Goal: Information Seeking & Learning: Find specific fact

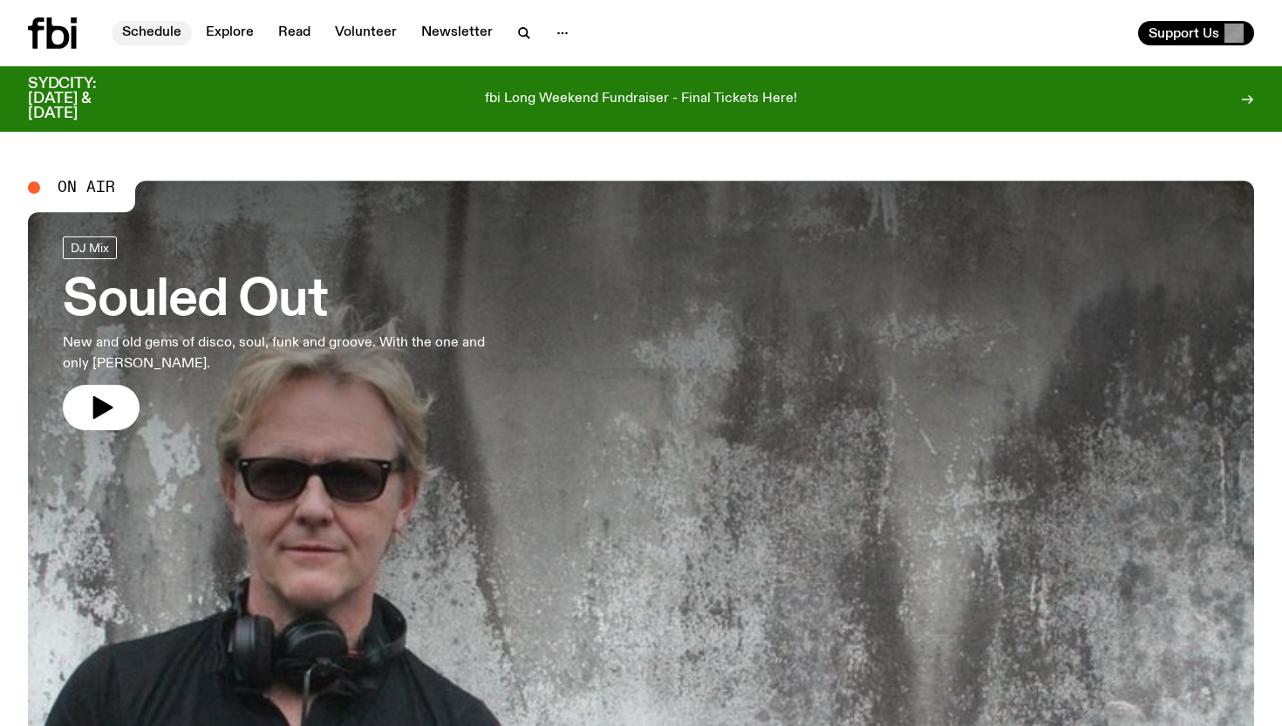
click at [158, 29] on link "Schedule" at bounding box center [152, 33] width 80 height 24
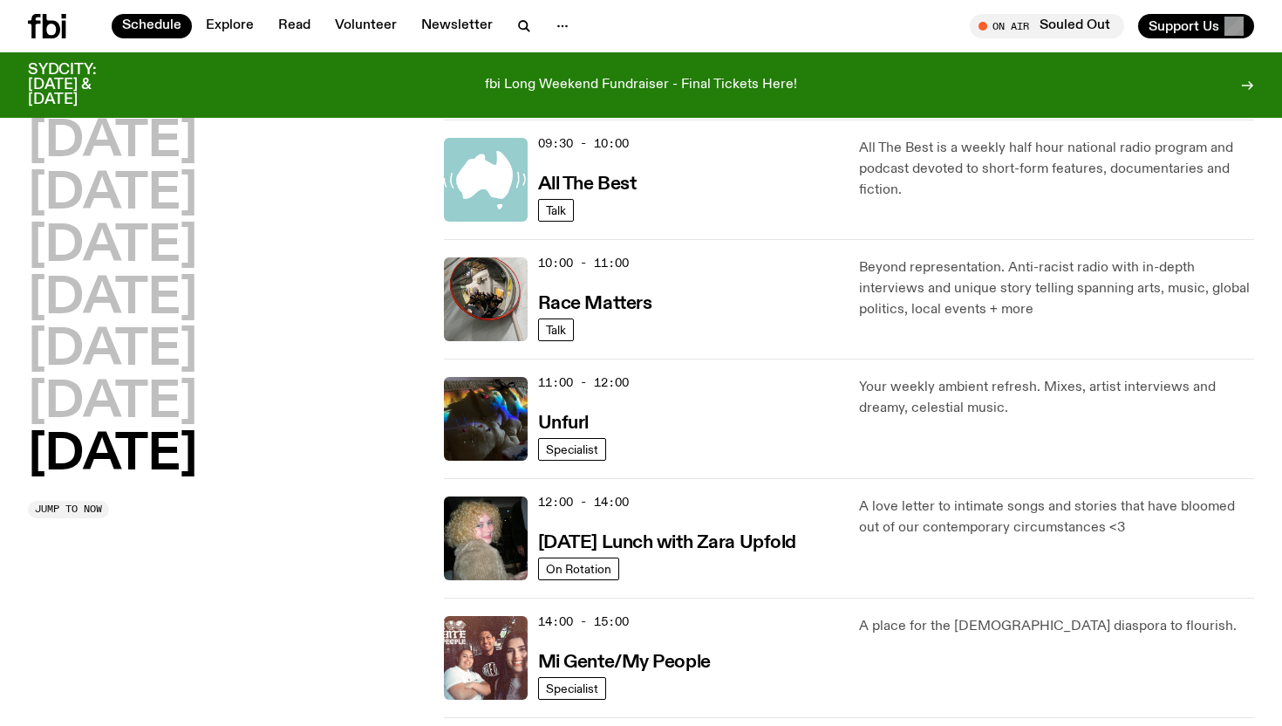
scroll to position [433, 0]
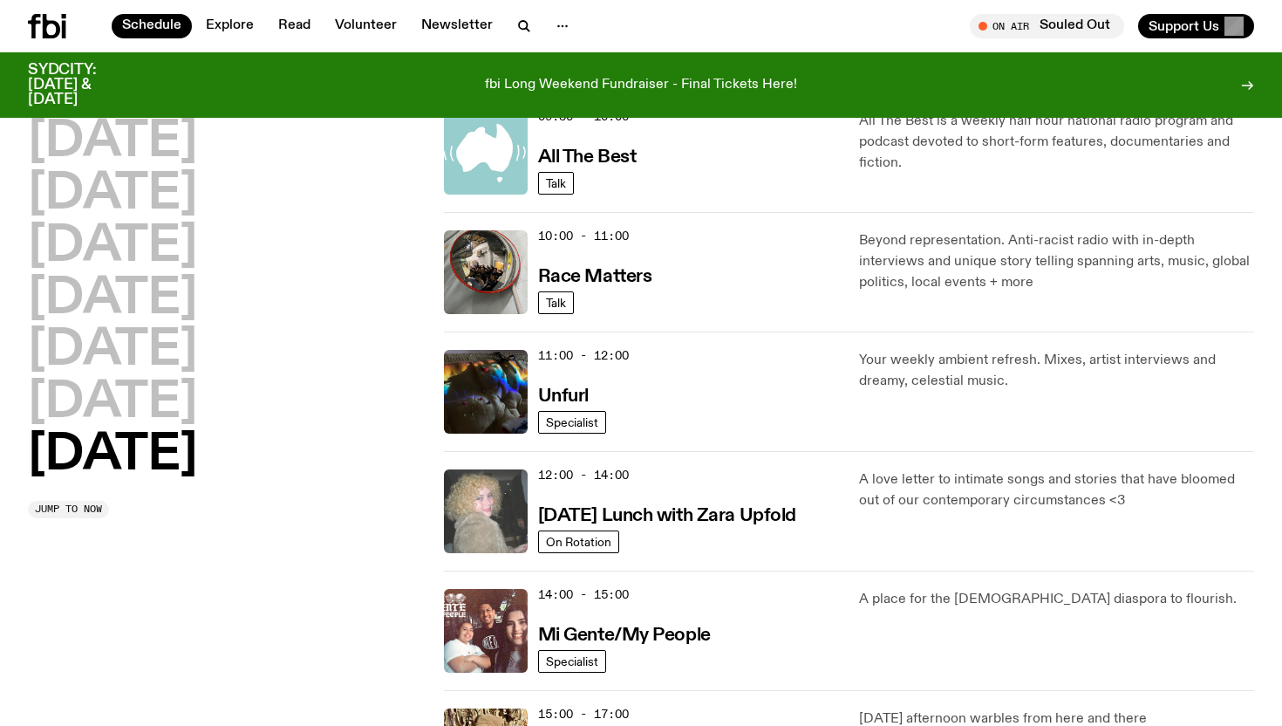
click at [481, 509] on img at bounding box center [486, 511] width 84 height 84
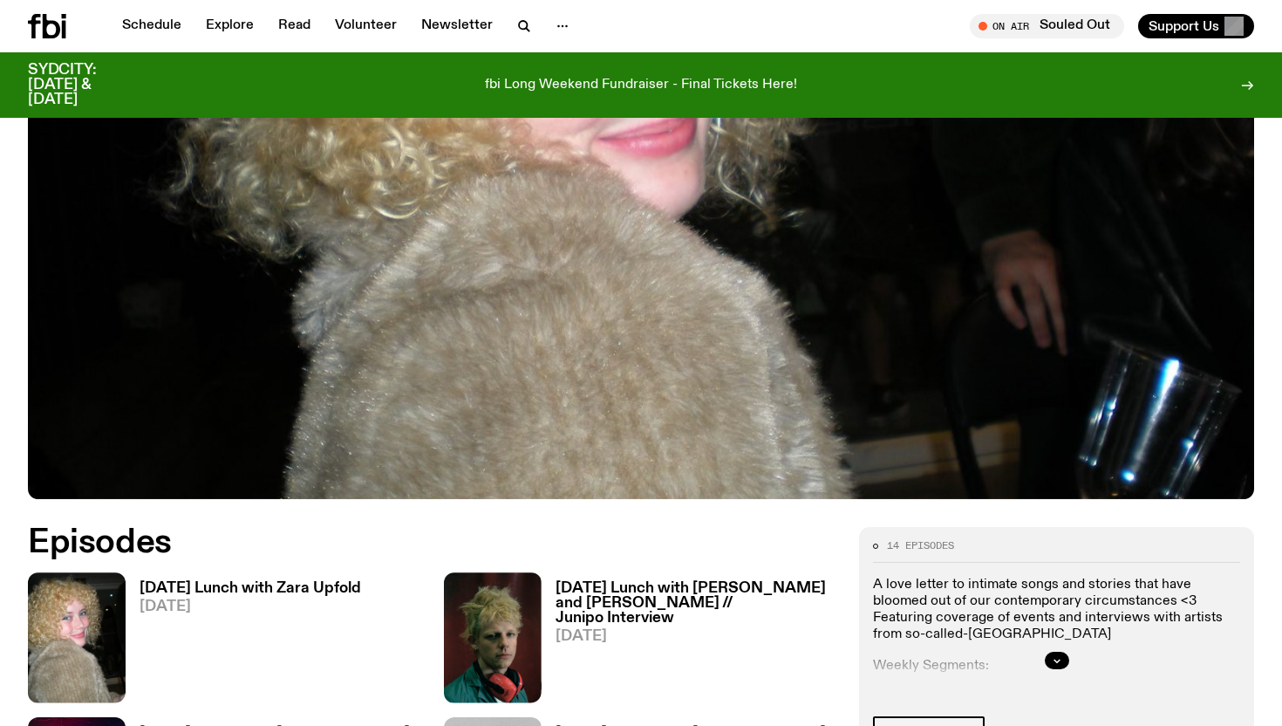
scroll to position [537, 0]
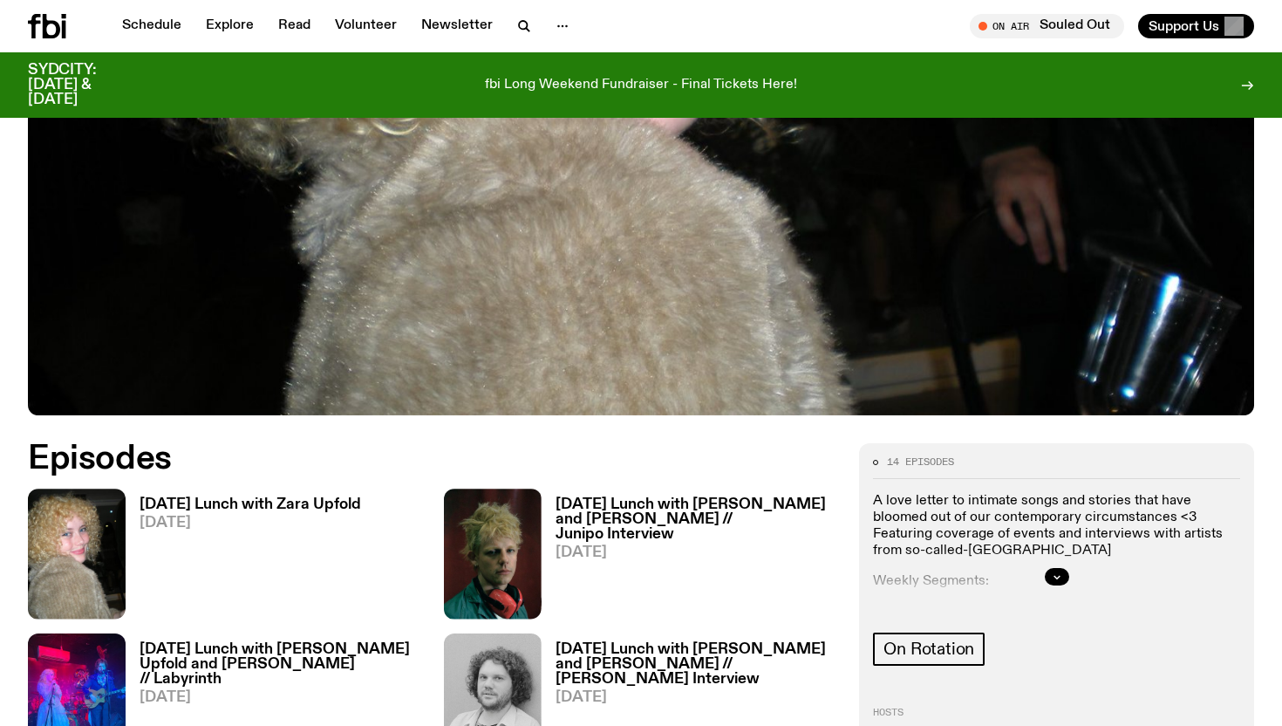
click at [301, 498] on h3 "[DATE] Lunch with Zara Upfold" at bounding box center [251, 504] width 222 height 15
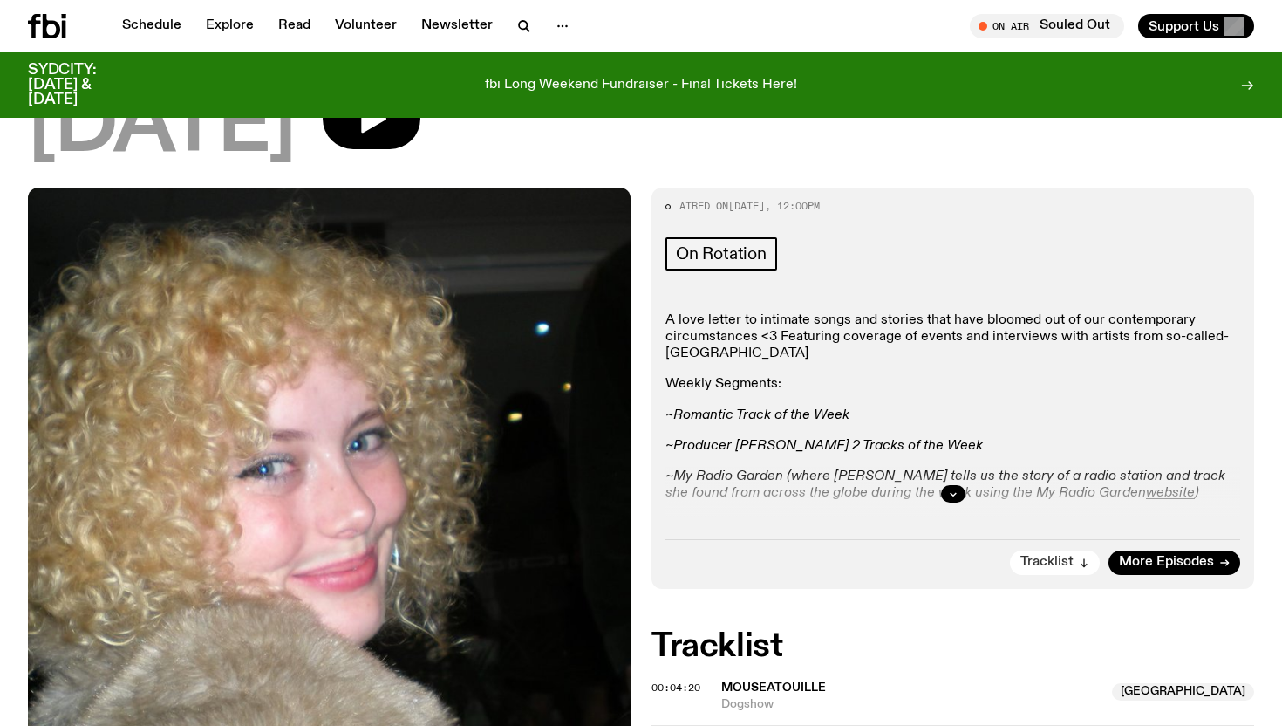
click at [1072, 566] on span "Tracklist" at bounding box center [1046, 562] width 53 height 13
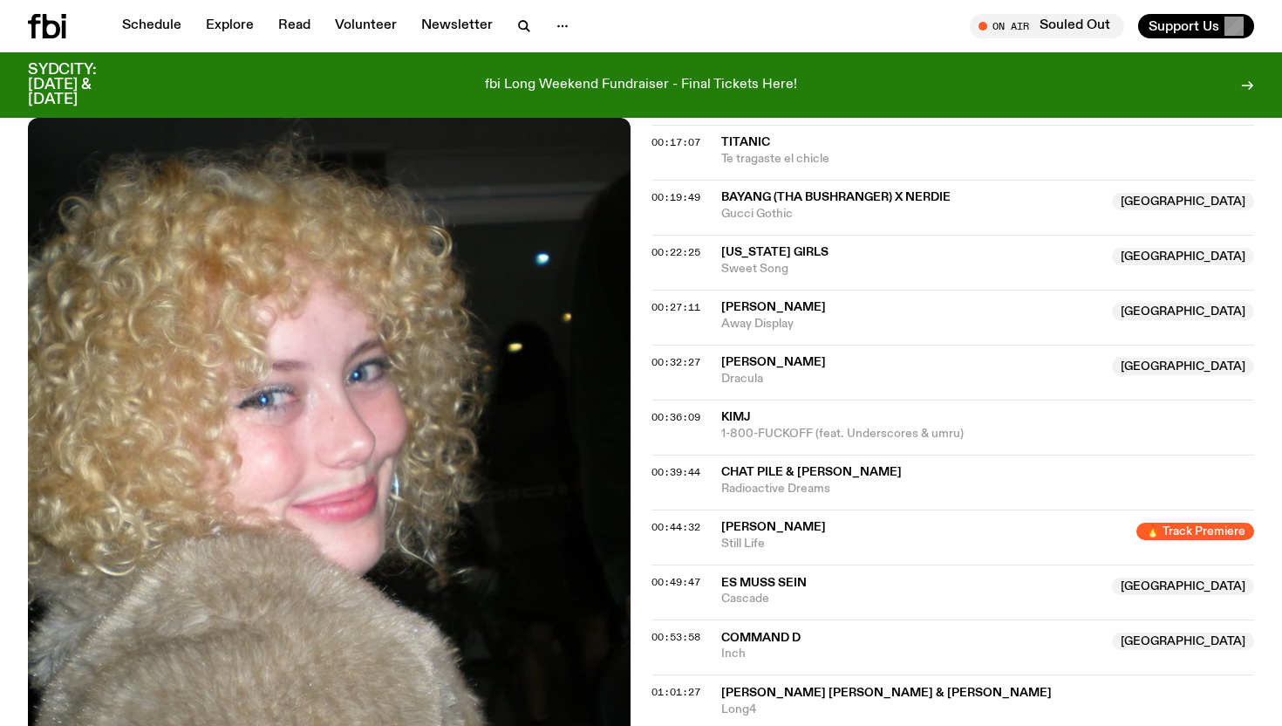
scroll to position [925, 0]
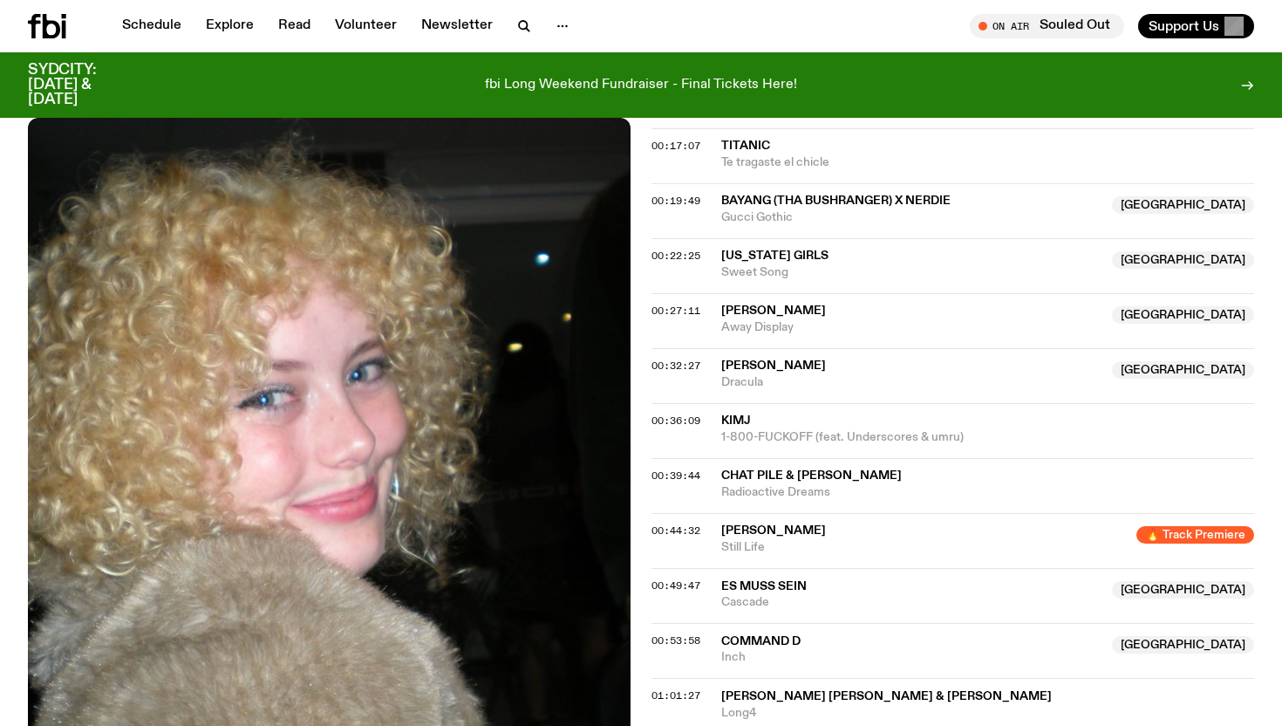
click at [1041, 532] on span "[PERSON_NAME]" at bounding box center [923, 530] width 405 height 17
click at [679, 530] on span "00:44:32" at bounding box center [676, 530] width 49 height 14
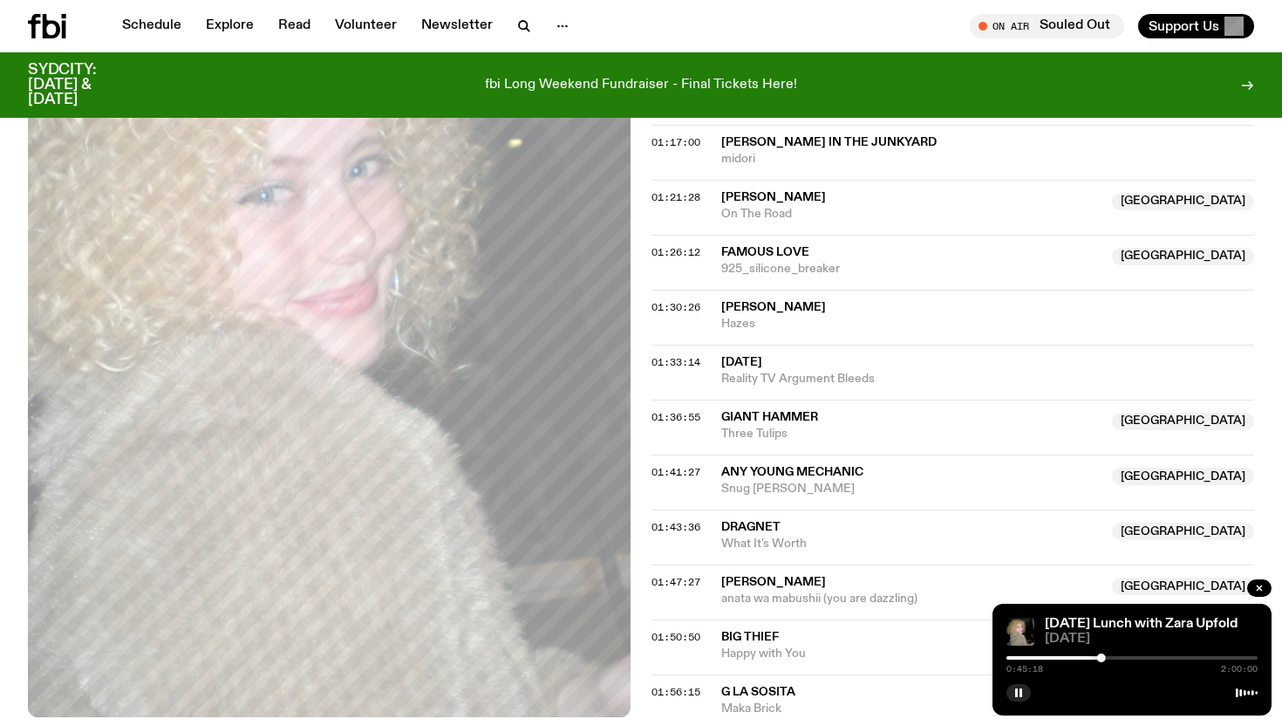
scroll to position [1771, 0]
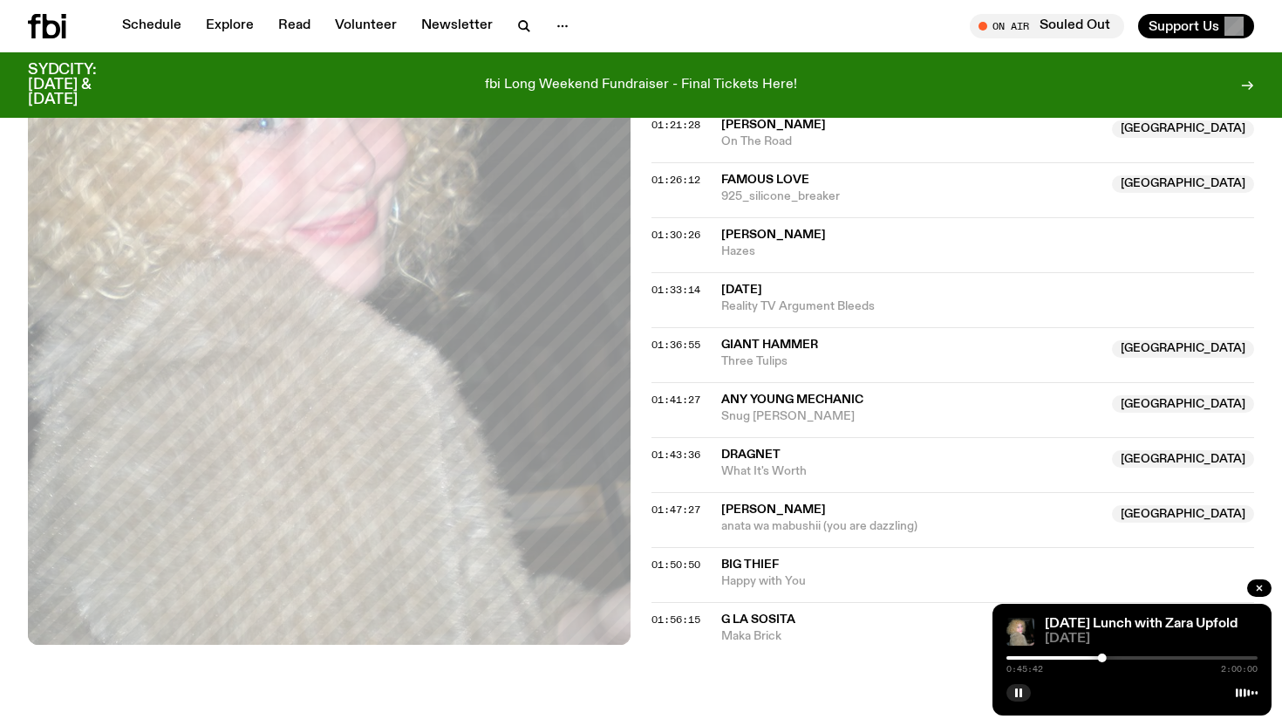
click at [1011, 703] on div "[DATE] Lunch with Zara Upfold [DATE] 0:45:42 2:00:00" at bounding box center [1132, 660] width 279 height 112
click at [1014, 698] on button "button" at bounding box center [1019, 692] width 24 height 17
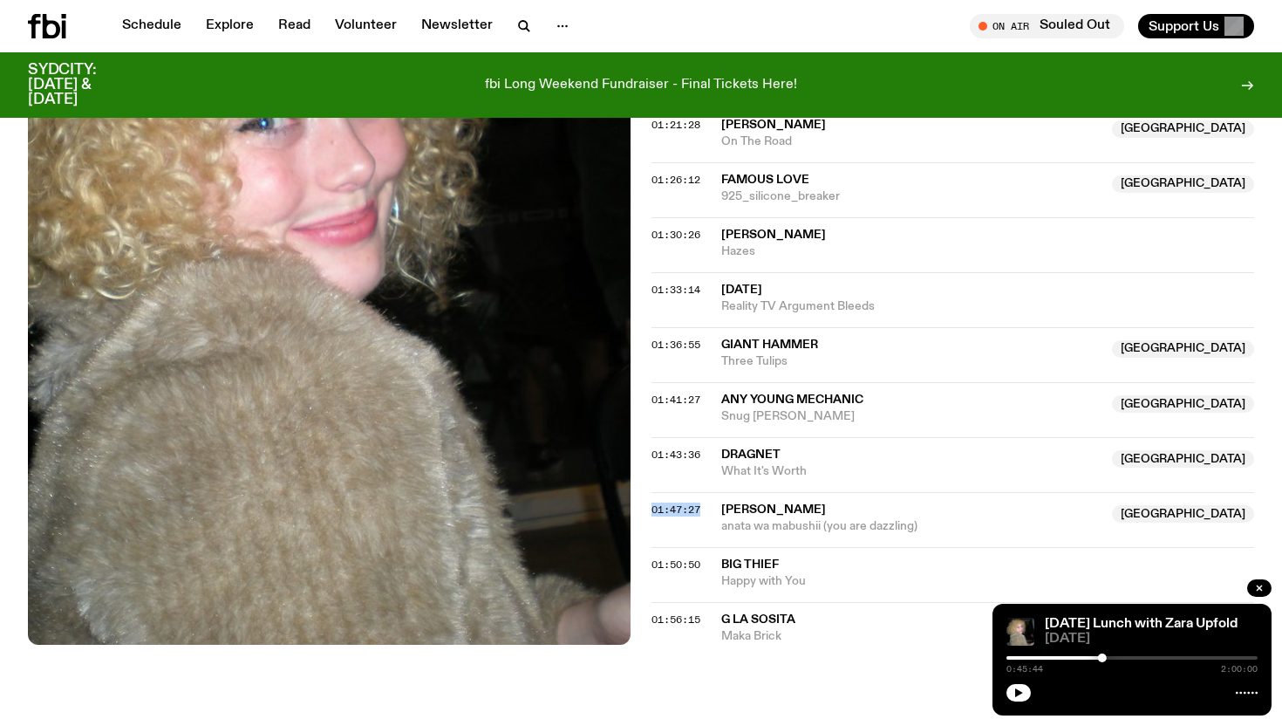
drag, startPoint x: 720, startPoint y: 502, endPoint x: 825, endPoint y: 499, distance: 104.7
click at [825, 499] on div "01:47:27 Hinano Fujisaki NSW anata wa mabushii (you are dazzling) [GEOGRAPHIC_D…" at bounding box center [953, 519] width 603 height 55
drag, startPoint x: 842, startPoint y: 504, endPoint x: 725, endPoint y: 502, distance: 116.9
click at [725, 502] on span "[PERSON_NAME]" at bounding box center [911, 510] width 380 height 17
